Goal: Check status: Check status

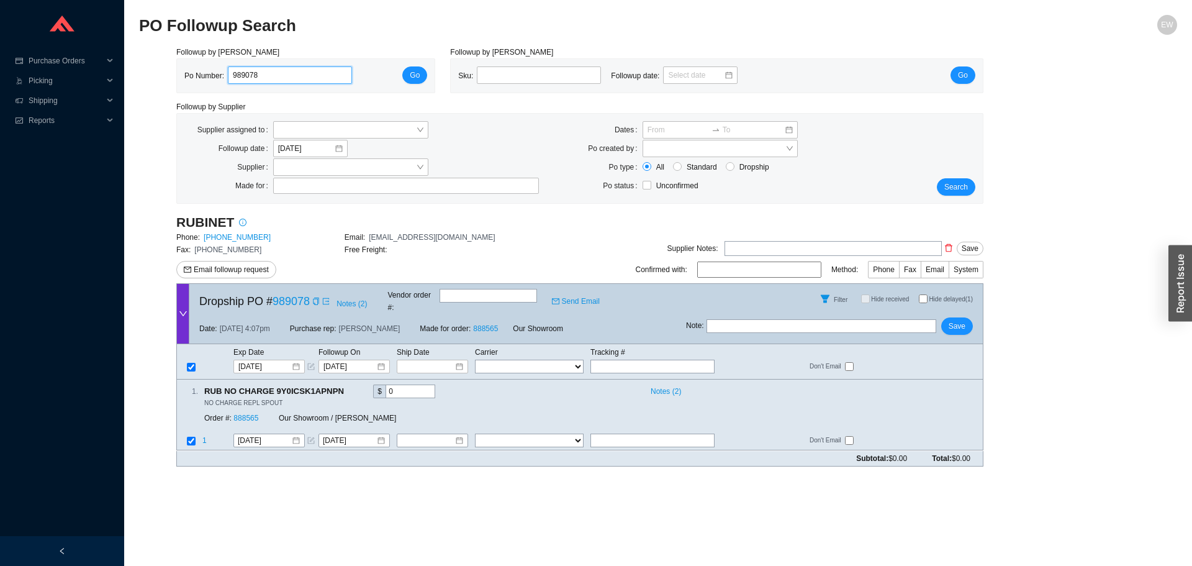
drag, startPoint x: 303, startPoint y: 71, endPoint x: 175, endPoint y: 86, distance: 129.4
click at [172, 86] on div "Followup by PO Po Number: 989078 Go" at bounding box center [306, 69] width 274 height 47
paste input "988782"
type input "988782"
click button "Go" at bounding box center [414, 74] width 25 height 17
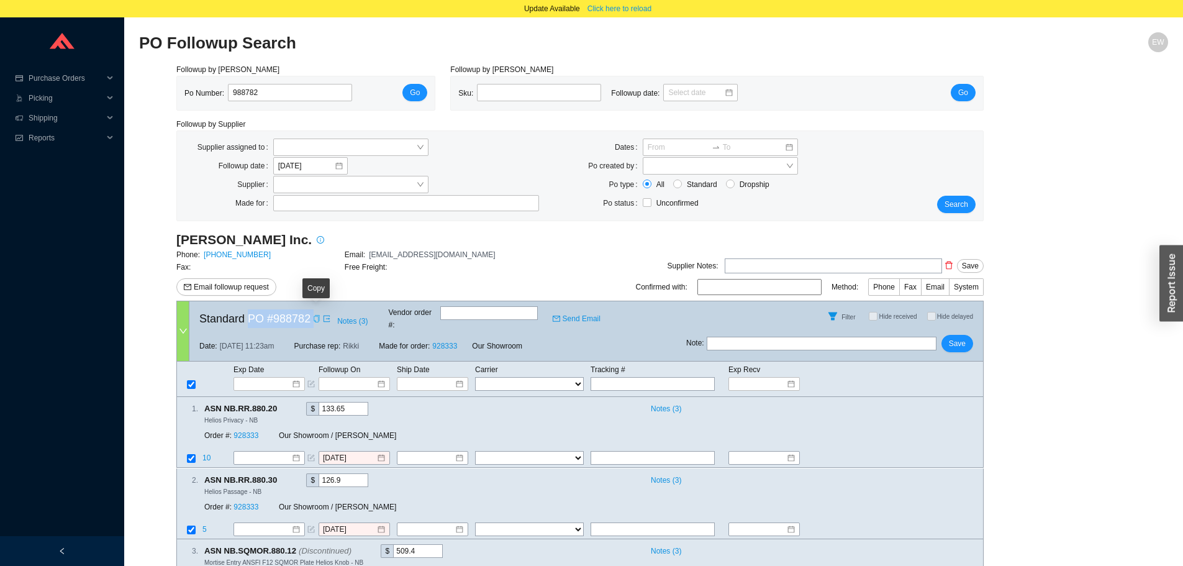
drag, startPoint x: 248, startPoint y: 315, endPoint x: 317, endPoint y: 317, distance: 69.6
click at [317, 317] on div "Standard PO # 988782 Notes ( 3 ) Vendor order # : Send Email" at bounding box center [437, 316] width 497 height 30
copy div "PO # 988782 Notes ( 3 )"
drag, startPoint x: 302, startPoint y: 93, endPoint x: 188, endPoint y: 91, distance: 114.9
click at [188, 91] on div "Po Number: 988782" at bounding box center [273, 93] width 178 height 19
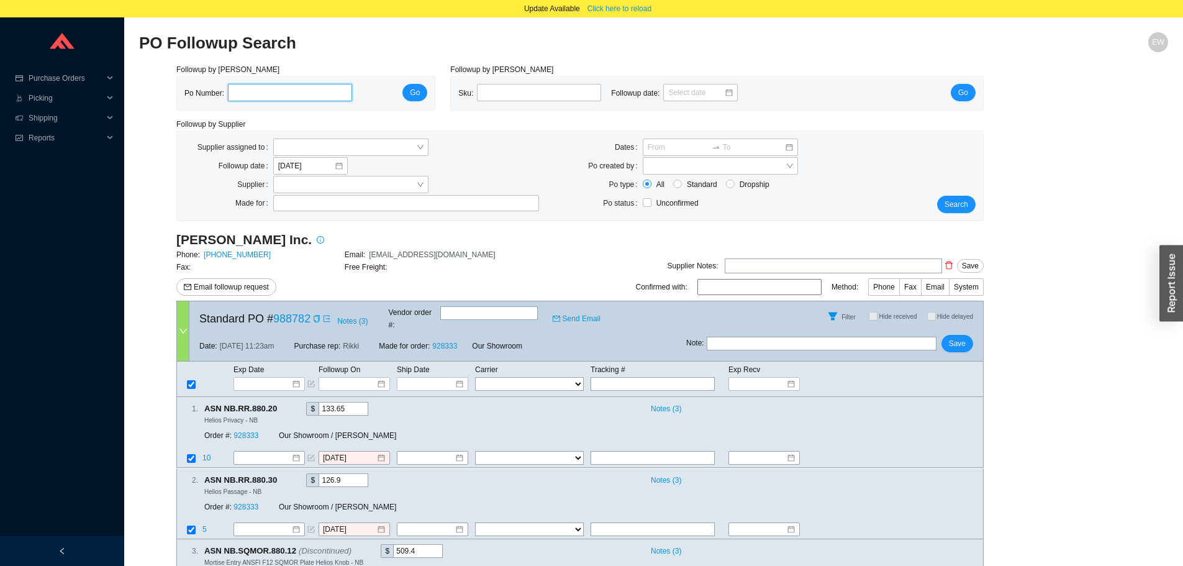
paste input "989185"
type input "989185"
click button "Go" at bounding box center [414, 92] width 25 height 17
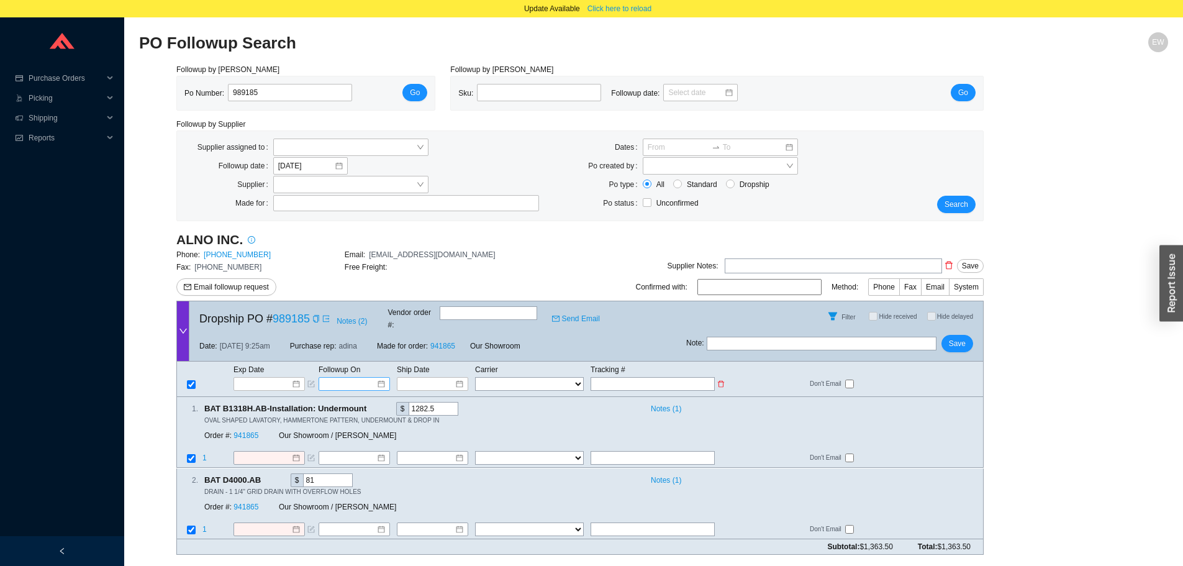
click at [380, 378] on div at bounding box center [354, 384] width 61 height 12
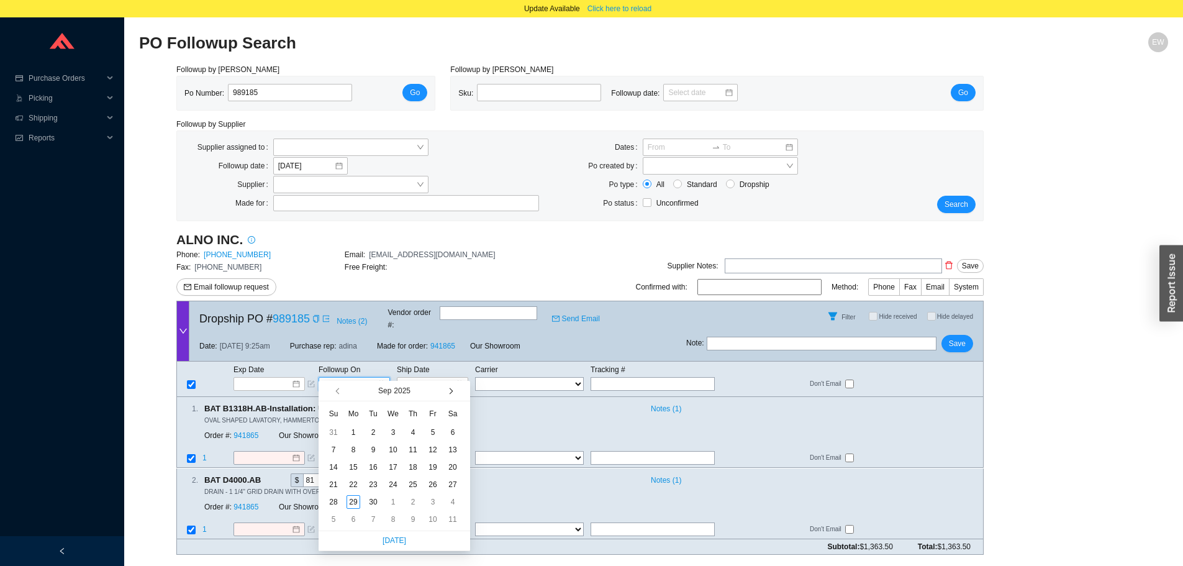
click at [451, 390] on span "button" at bounding box center [450, 391] width 6 height 6
click at [337, 391] on span "button" at bounding box center [339, 391] width 6 height 6
type input "[DATE]"
drag, startPoint x: 443, startPoint y: 390, endPoint x: 450, endPoint y: 394, distance: 8.1
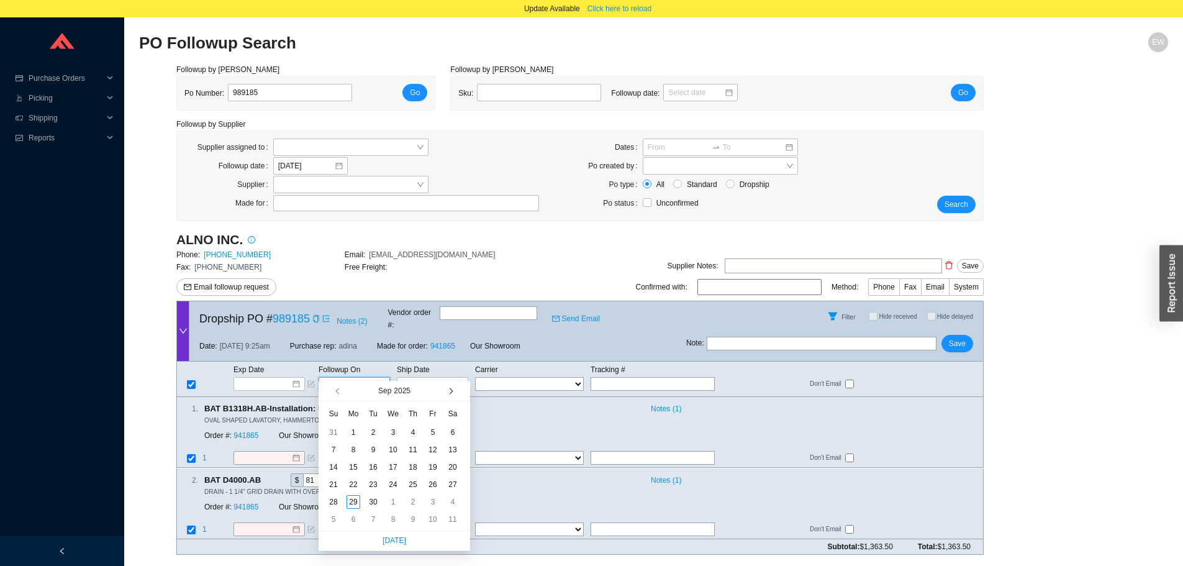
click at [444, 391] on div "[DATE]" at bounding box center [395, 391] width 152 height 20
click at [452, 395] on button "button" at bounding box center [450, 391] width 12 height 20
type input "[DATE]"
click at [351, 501] on div "27" at bounding box center [354, 502] width 14 height 14
type input "[DATE]"
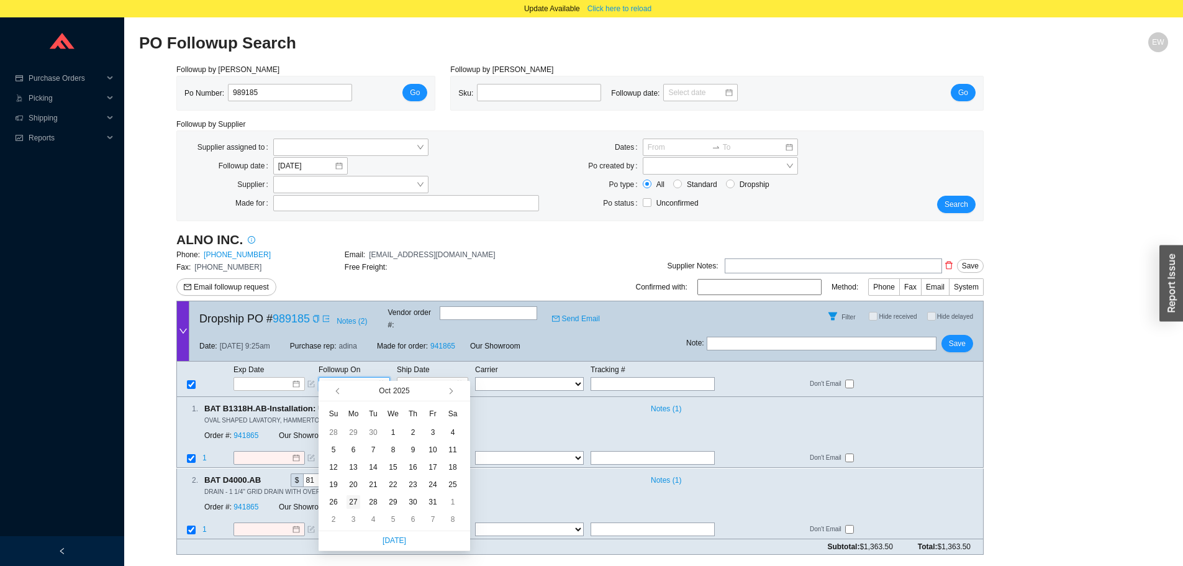
type input "[DATE]"
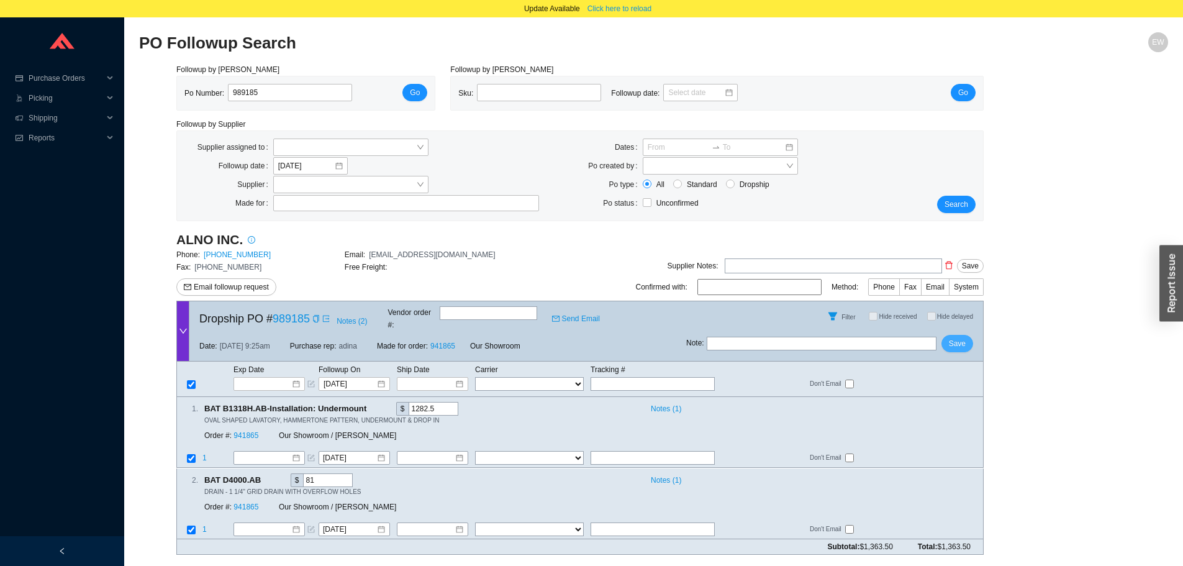
click at [951, 341] on button "Save" at bounding box center [957, 343] width 32 height 17
drag, startPoint x: 275, startPoint y: 88, endPoint x: 203, endPoint y: 88, distance: 72.0
click at [203, 88] on div "Po Number: 989185" at bounding box center [273, 93] width 178 height 19
paste input "989075"
type input "989075"
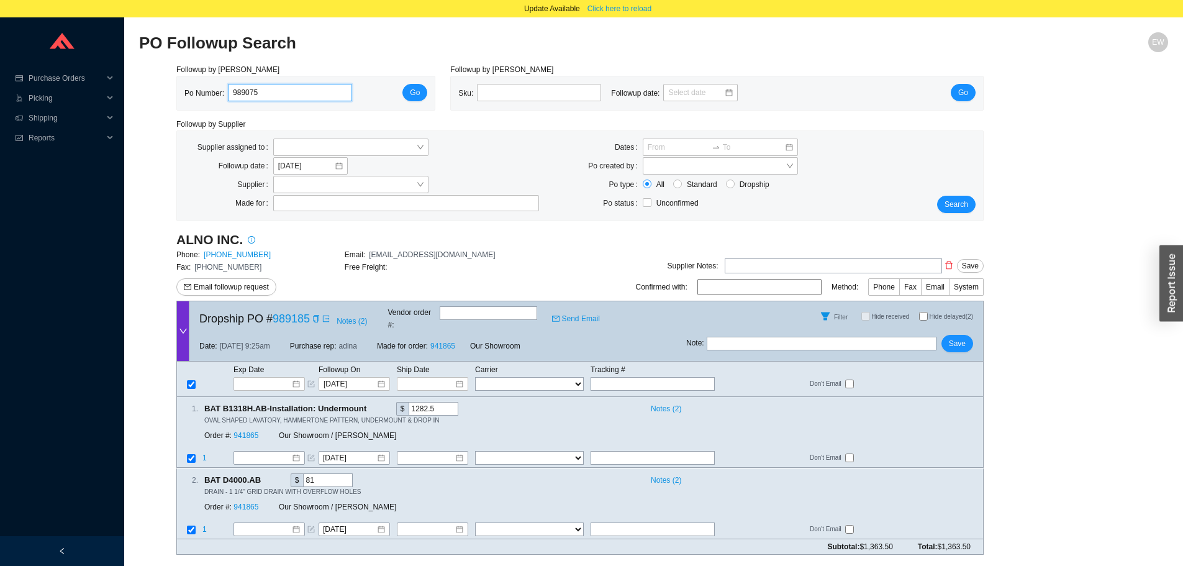
click button "Go" at bounding box center [414, 92] width 25 height 17
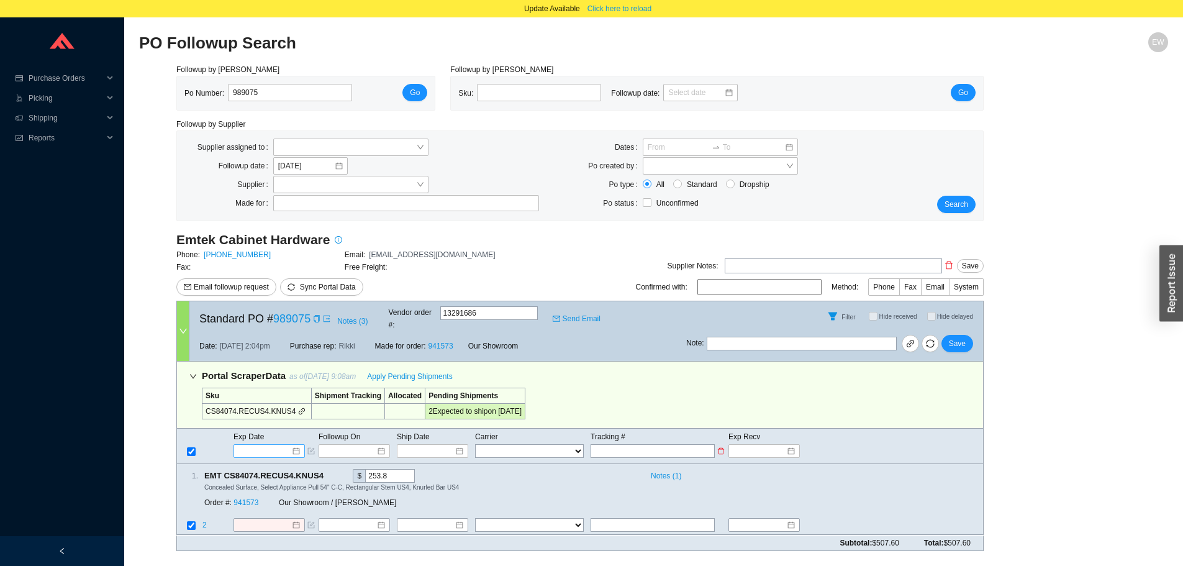
click at [294, 445] on div at bounding box center [268, 451] width 61 height 12
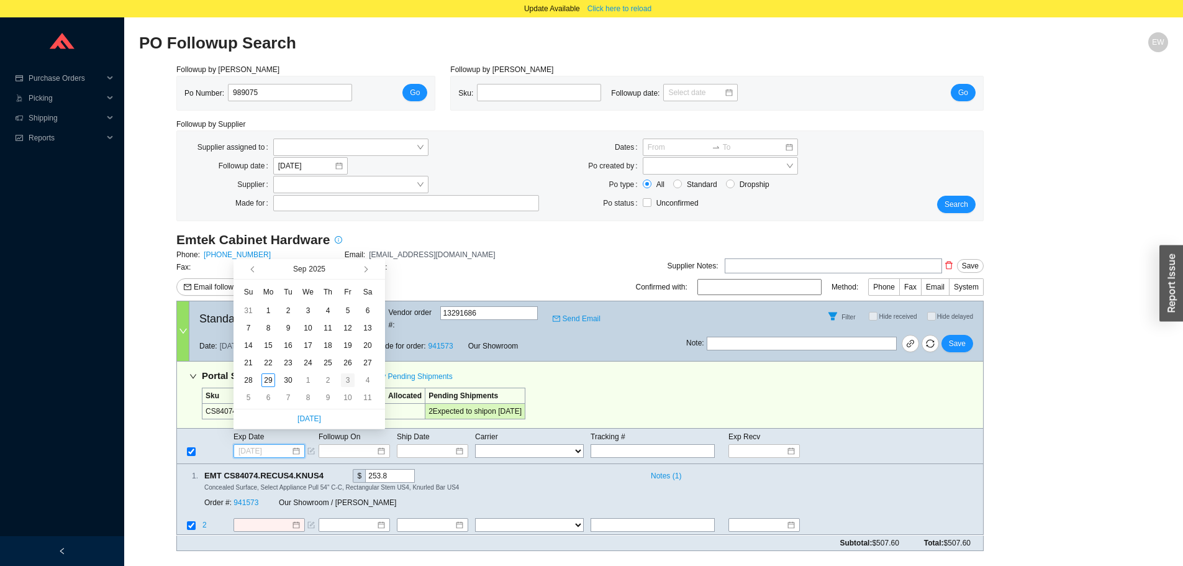
type input "[DATE]"
click at [348, 383] on div "3" at bounding box center [348, 380] width 14 height 14
type input "[DATE]"
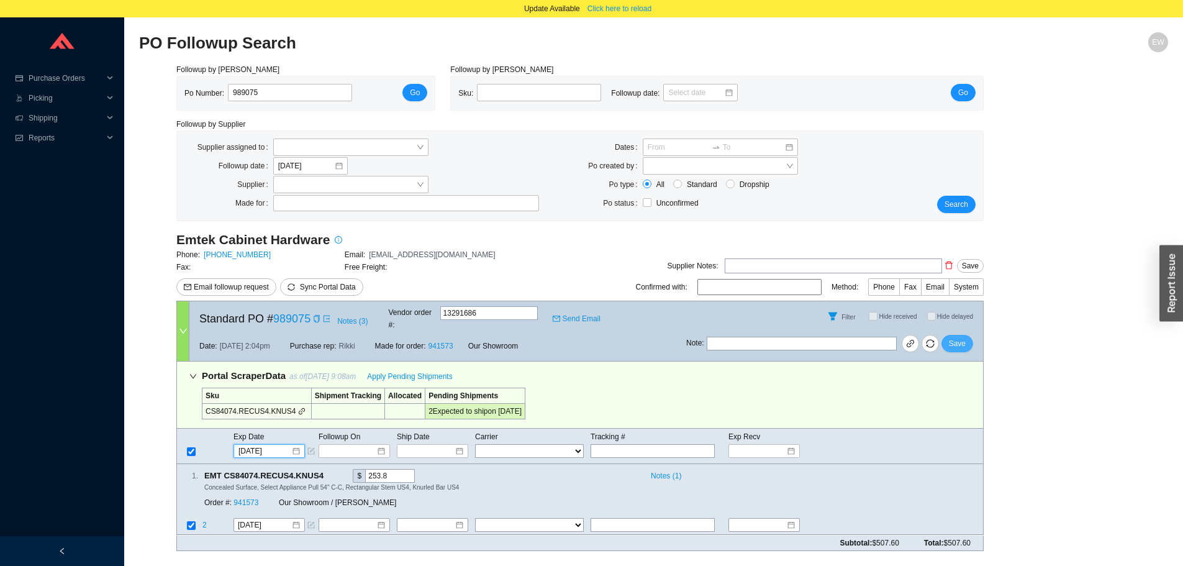
click at [961, 337] on span "Save" at bounding box center [957, 343] width 17 height 12
